Goal: Entertainment & Leisure: Consume media (video, audio)

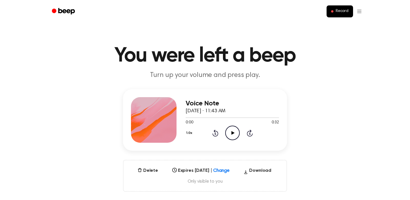
click at [351, 66] on header "You were left a beep Turn up your volume and press play." at bounding box center [205, 63] width 397 height 34
click at [235, 129] on icon "Play Audio" at bounding box center [232, 133] width 15 height 15
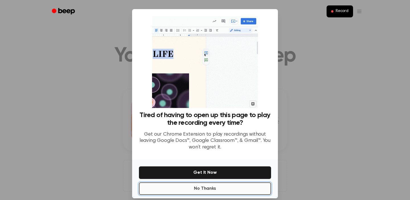
click at [233, 190] on button "No Thanks" at bounding box center [205, 188] width 132 height 13
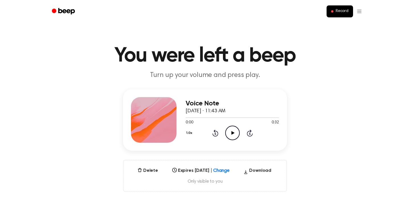
click at [238, 136] on icon "Play Audio" at bounding box center [232, 133] width 15 height 15
click at [213, 133] on icon "Rewind 5 seconds" at bounding box center [215, 132] width 6 height 7
click at [321, 113] on div "Voice Note September 19, 2025 · 11:43 AM 0:01 0:32 Your browser does not suppor…" at bounding box center [205, 140] width 397 height 103
click at [217, 135] on icon at bounding box center [216, 133] width 6 height 7
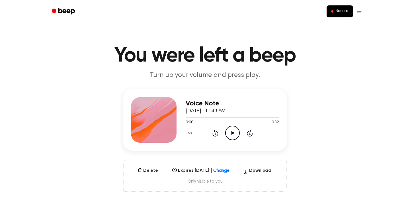
click at [230, 132] on icon "Play Audio" at bounding box center [232, 133] width 15 height 15
click at [230, 133] on icon "Pause Audio" at bounding box center [232, 133] width 15 height 15
